Goal: Contribute content

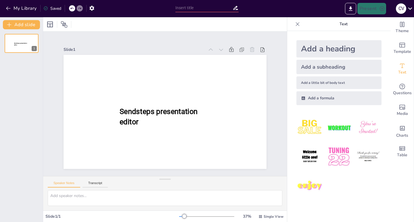
type input "New Sendsteps"
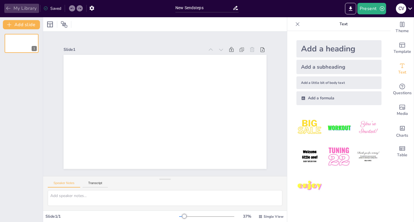
click at [12, 5] on button "My Library" at bounding box center [21, 8] width 35 height 9
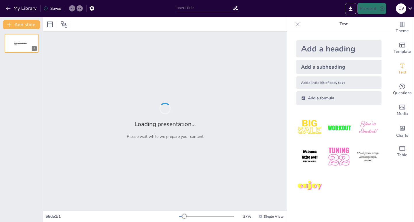
type input "La Importancia de los Glaciares y su Desaparición"
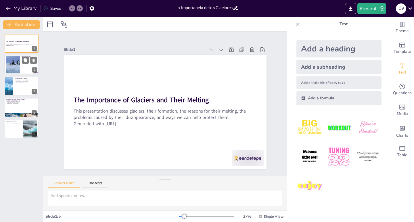
click at [20, 62] on div at bounding box center [21, 65] width 35 height 20
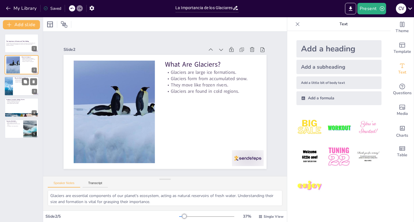
click at [11, 87] on div at bounding box center [8, 87] width 29 height 20
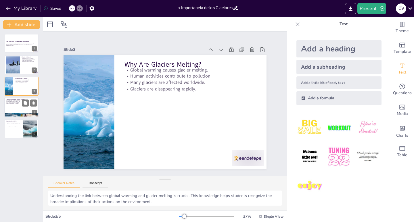
click at [10, 111] on div at bounding box center [21, 108] width 35 height 20
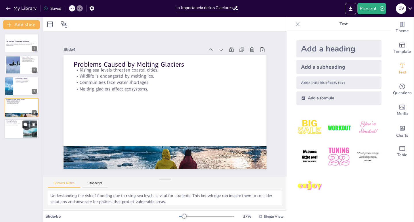
click at [9, 126] on p "Participate in community efforts." at bounding box center [14, 125] width 16 height 1
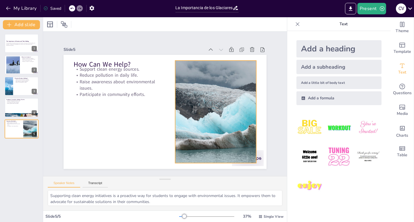
click at [195, 118] on div at bounding box center [213, 122] width 203 height 139
click at [5, 85] on div at bounding box center [8, 87] width 29 height 20
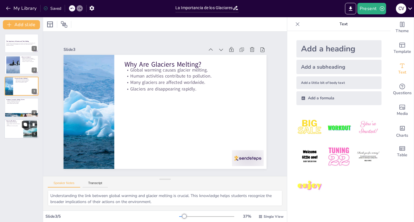
click at [26, 127] on icon at bounding box center [25, 125] width 4 height 4
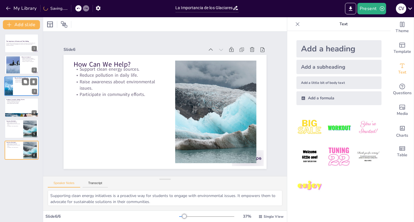
click at [13, 80] on div at bounding box center [8, 87] width 29 height 20
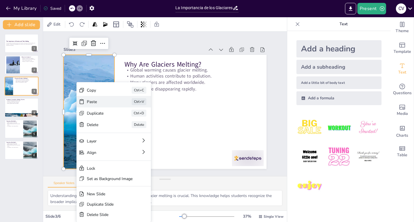
click at [124, 123] on div "Paste" at bounding box center [138, 128] width 29 height 11
click at [18, 111] on div at bounding box center [21, 108] width 35 height 20
type textarea "Understanding the risk of flooding due to rising sea levels is vital for studen…"
